Goal: Task Accomplishment & Management: Manage account settings

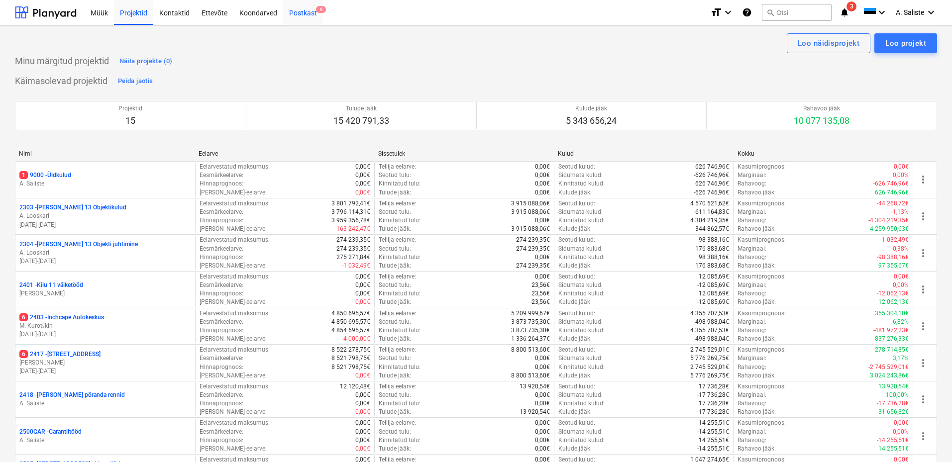
click at [300, 6] on div "Postkast 6" at bounding box center [303, 12] width 40 height 25
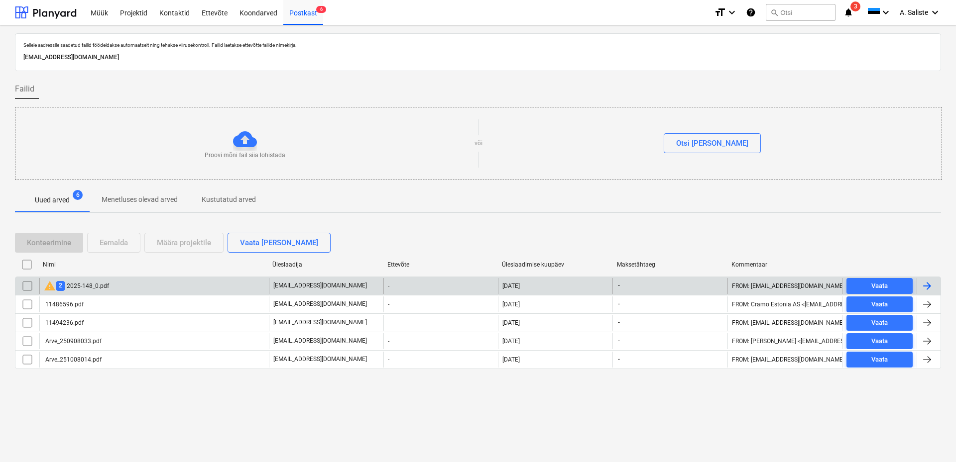
click at [97, 285] on div "warning 2 2025-148_0.pdf" at bounding box center [76, 286] width 65 height 12
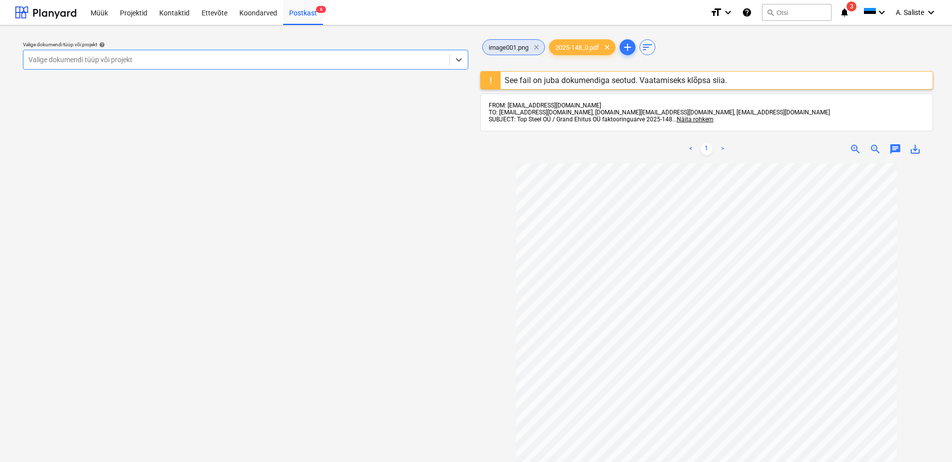
click at [538, 46] on span "clear" at bounding box center [537, 47] width 12 height 12
click at [560, 81] on div "See fail on juba dokumendiga seotud. Vaatamiseks klõpsa siia." at bounding box center [616, 80] width 223 height 9
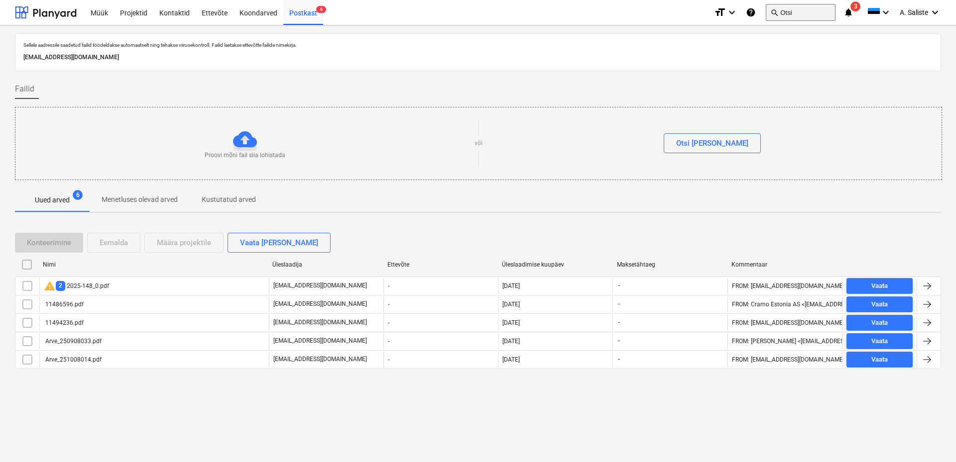
click at [782, 11] on button "search Otsi" at bounding box center [801, 12] width 70 height 17
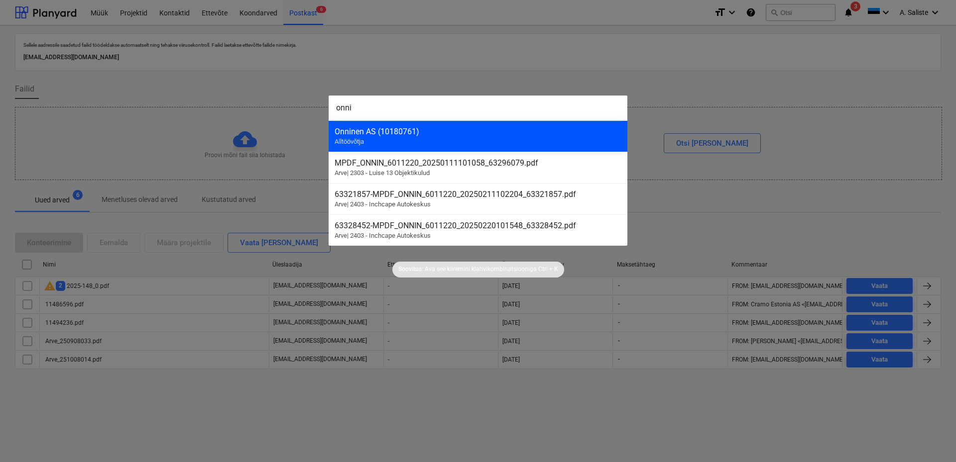
type input "onni"
click at [423, 137] on div "Onninen AS (10180761) Alltöövõtja" at bounding box center [478, 135] width 299 height 31
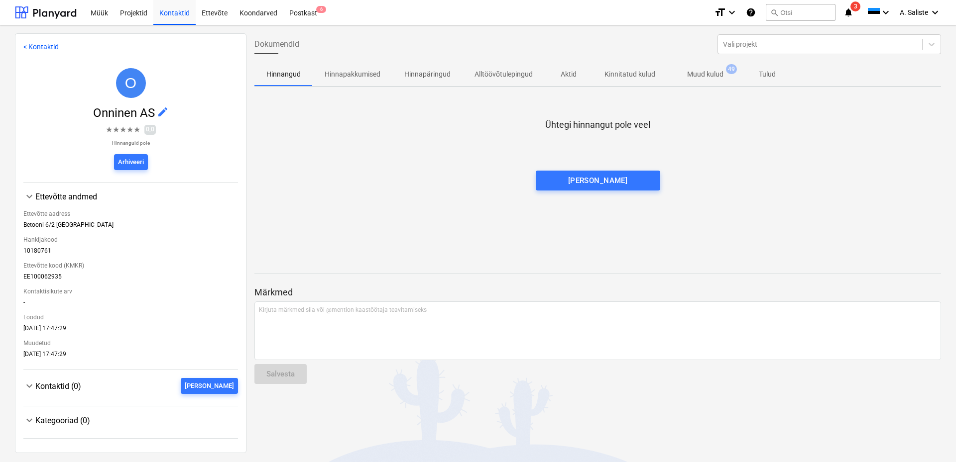
click at [699, 76] on p "Muud kulud" at bounding box center [705, 74] width 36 height 10
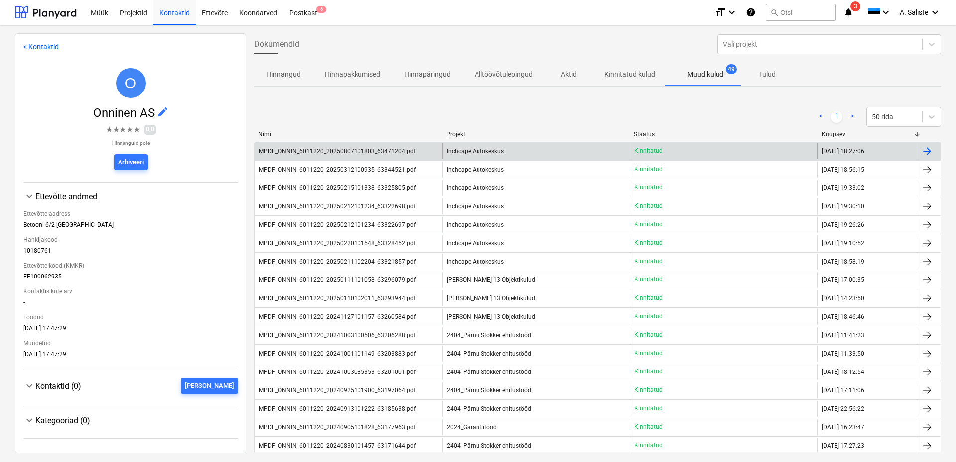
click at [389, 153] on div "MPDF_ONNIN_6011220_20250807101803_63471204.pdf" at bounding box center [337, 151] width 157 height 7
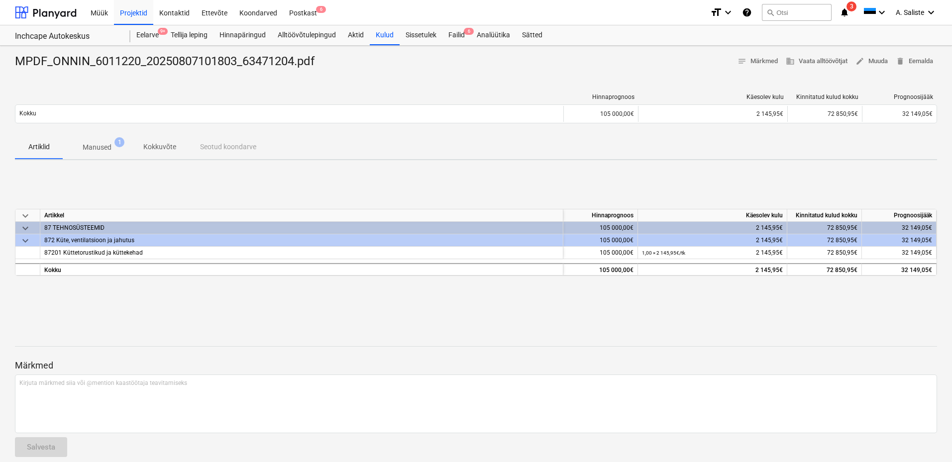
click at [106, 145] on p "Manused" at bounding box center [97, 147] width 29 height 10
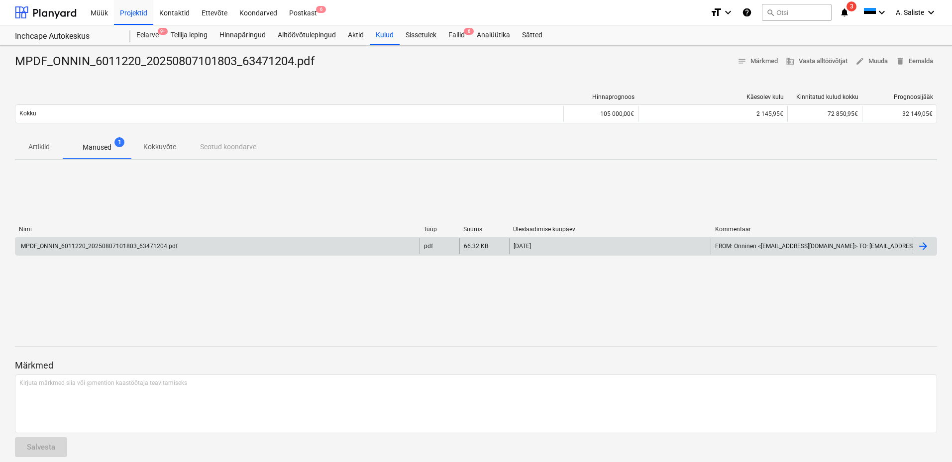
click at [106, 246] on div "MPDF_ONNIN_6011220_20250807101803_63471204.pdf" at bounding box center [98, 246] width 158 height 7
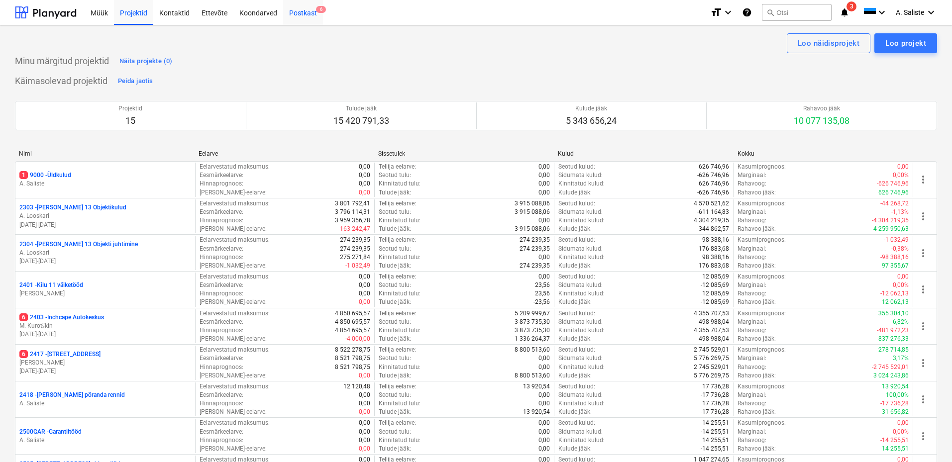
click at [299, 11] on div "Postkast 6" at bounding box center [303, 12] width 40 height 25
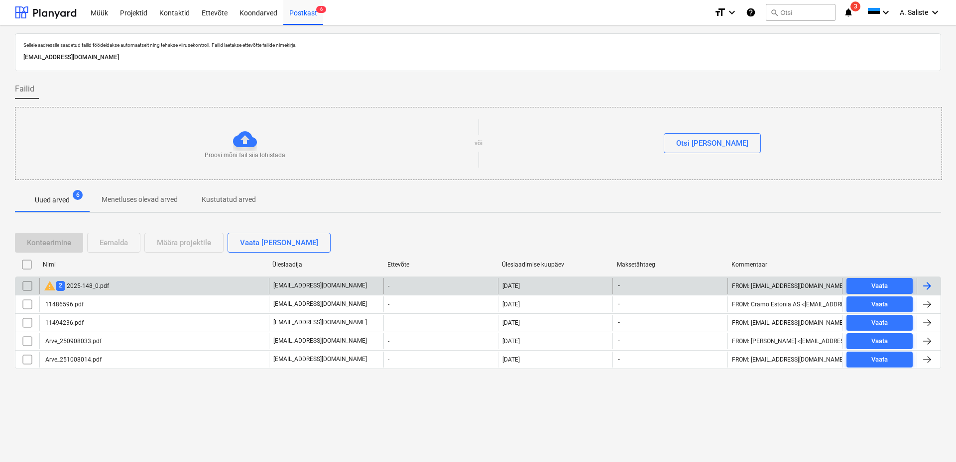
click at [189, 287] on div "warning 2 2025-148_0.pdf" at bounding box center [153, 286] width 229 height 16
click at [25, 287] on input "checkbox" at bounding box center [27, 286] width 16 height 16
click at [116, 243] on div "Eemalda" at bounding box center [114, 242] width 28 height 13
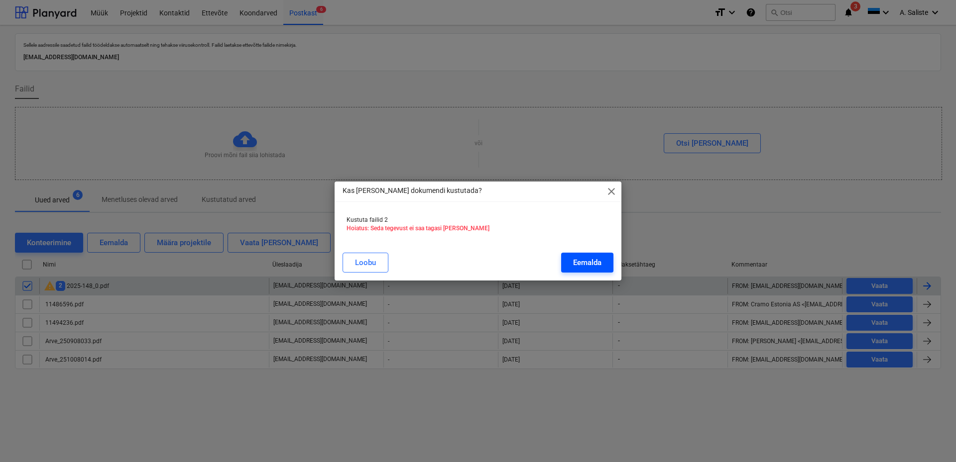
click at [600, 259] on div "Eemalda" at bounding box center [587, 262] width 28 height 13
